Goal: Task Accomplishment & Management: Use online tool/utility

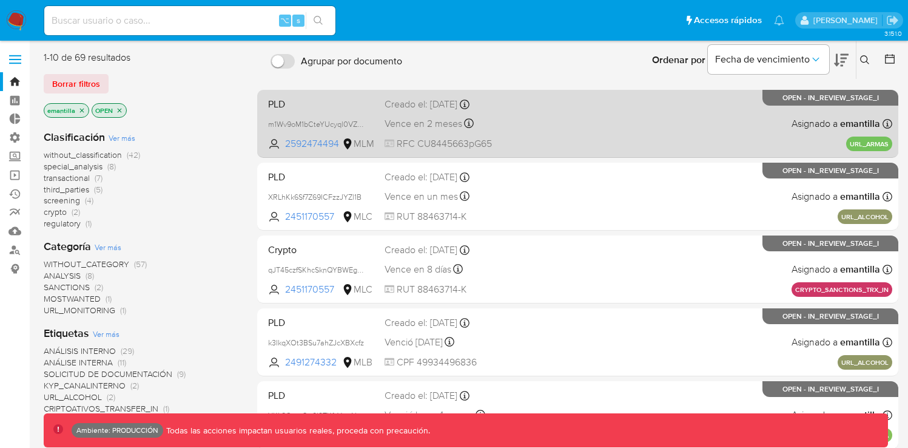
click at [573, 128] on div "PLD m1Wv9oM1bCteYUcyql0VZaIU 2592474494 MLM Creado el: 29/07/2025 Creado el: 29…" at bounding box center [577, 123] width 629 height 61
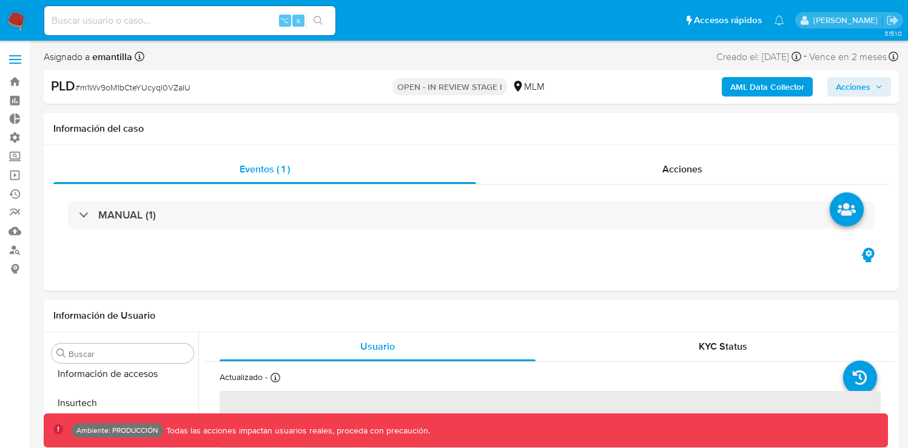
scroll to position [483, 0]
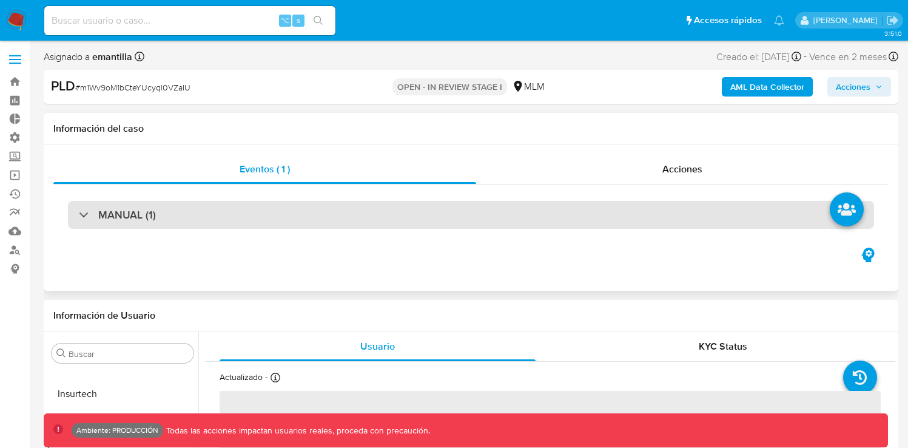
click at [158, 211] on div "MANUAL (1)" at bounding box center [471, 215] width 806 height 28
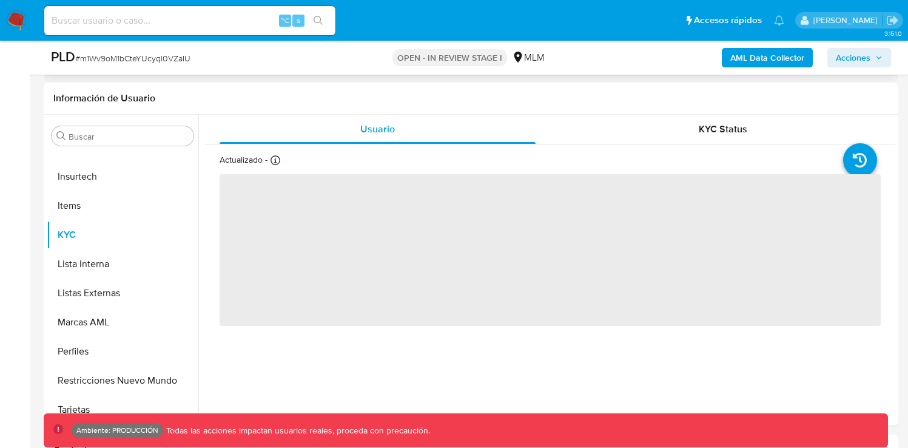
select select "10"
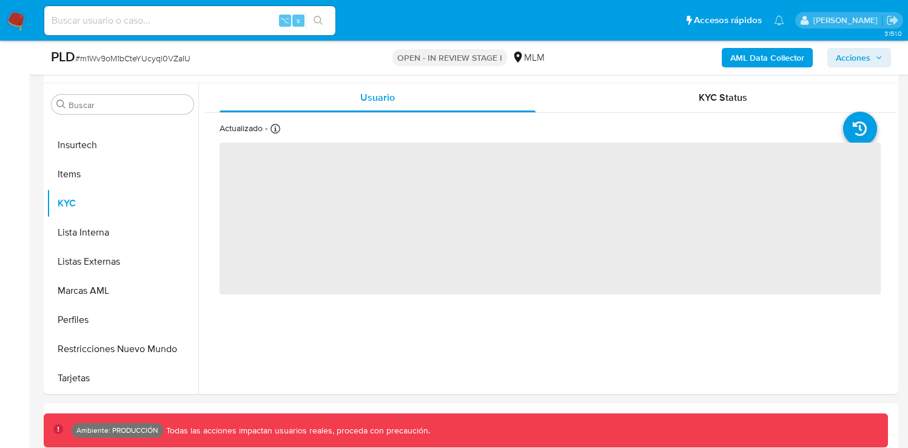
scroll to position [283, 0]
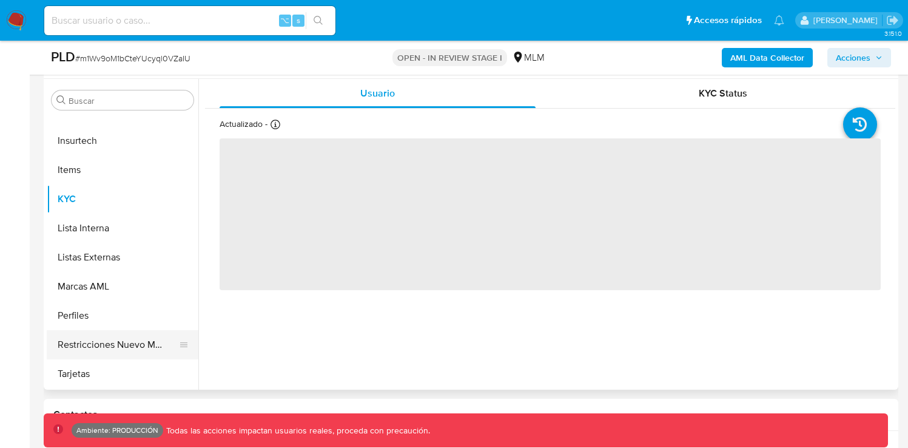
click at [127, 348] on button "Restricciones Nuevo Mundo" at bounding box center [118, 344] width 142 height 29
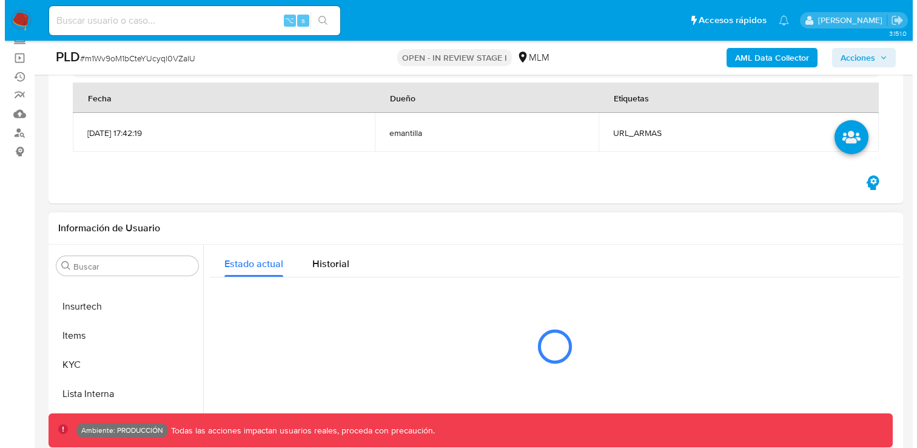
scroll to position [208, 0]
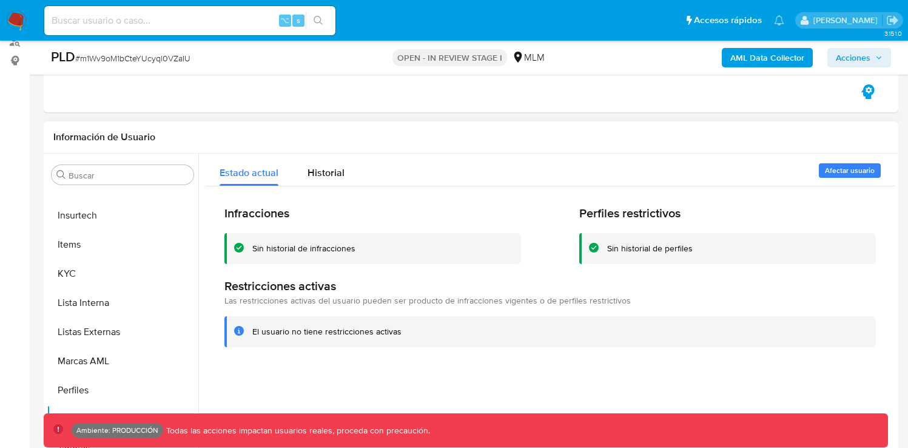
click at [838, 174] on span "Afectar usuario" at bounding box center [850, 170] width 50 height 12
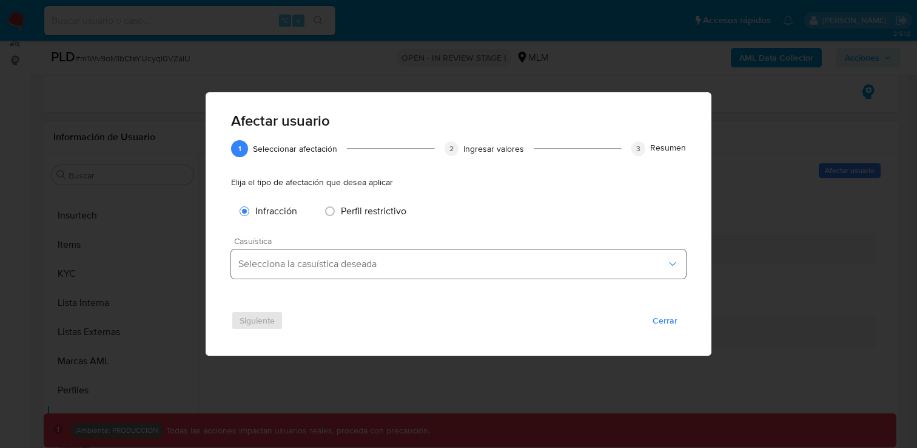
click at [354, 264] on span "Selecciona la casuística deseada" at bounding box center [452, 264] width 428 height 12
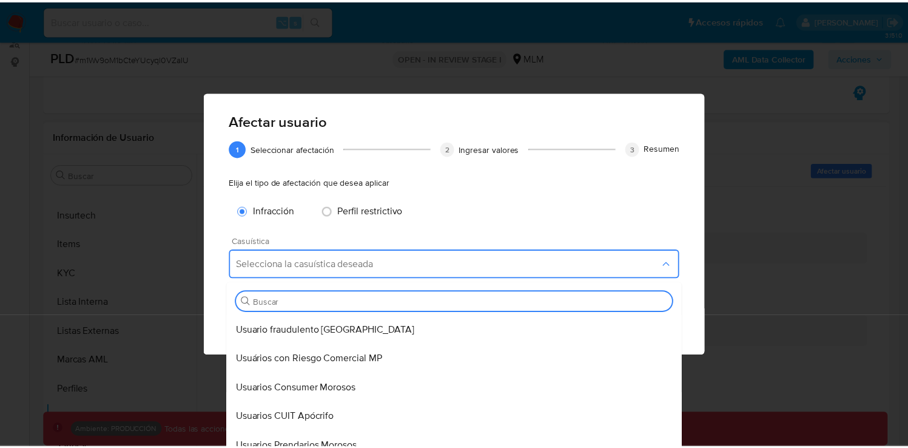
scroll to position [4309, 0]
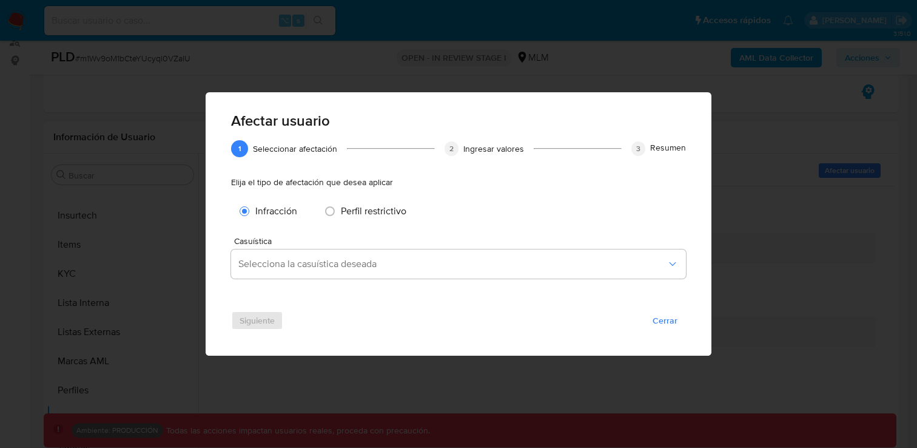
click at [686, 111] on div "Afectar usuario 1 1 Seleccionar afectación 2 2 Ingresar valores 3 3 Resumen Eli…" at bounding box center [459, 209] width 506 height 198
click at [782, 132] on div "Afectar usuario 1 1 Seleccionar afectación 2 2 Ingresar valores 3 3 Resumen Eli…" at bounding box center [458, 224] width 917 height 448
click at [662, 330] on div "Siguiente Cerrar" at bounding box center [459, 332] width 506 height 47
click at [662, 329] on span "Cerrar" at bounding box center [665, 320] width 25 height 17
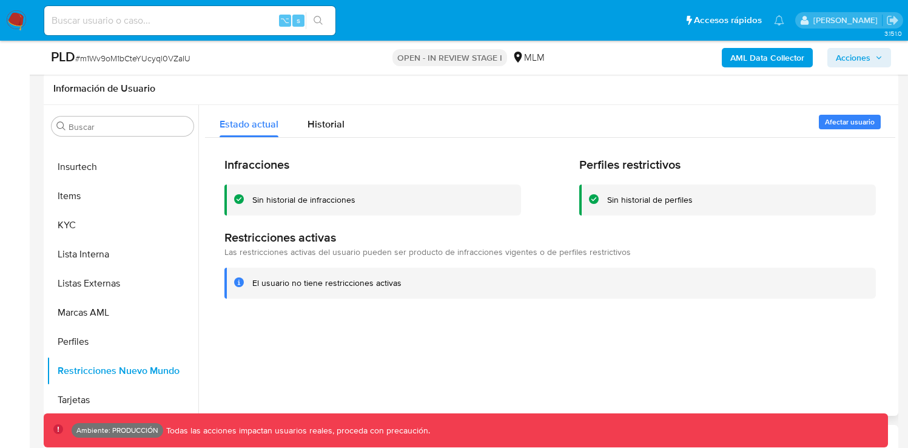
scroll to position [437, 0]
